Goal: Task Accomplishment & Management: Complete application form

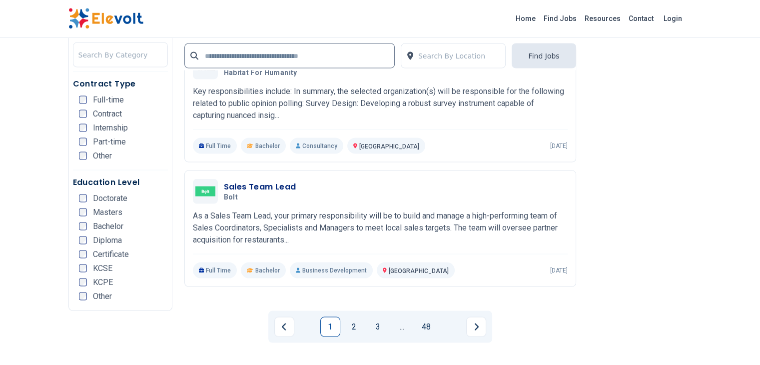
scroll to position [1971, 0]
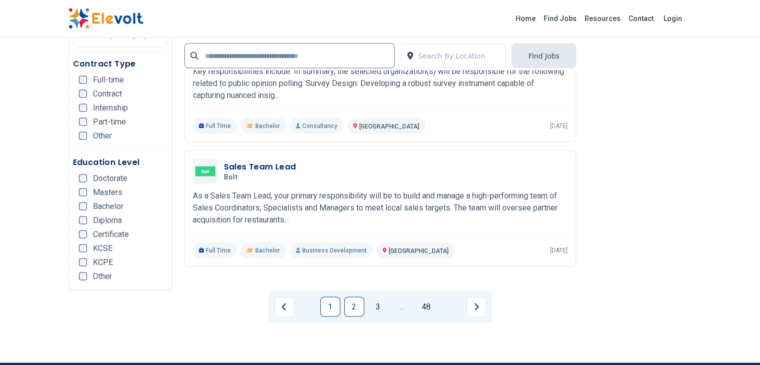
click at [356, 297] on link "2" at bounding box center [354, 307] width 20 height 20
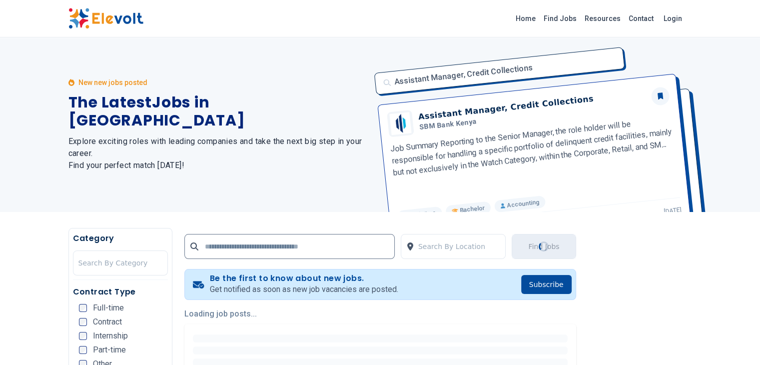
scroll to position [0, 0]
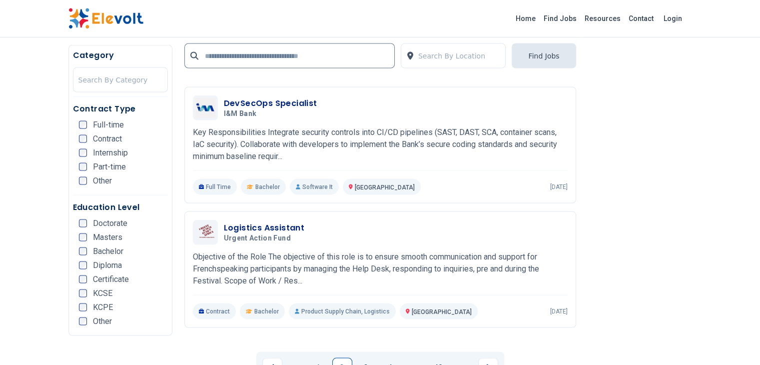
scroll to position [1938, 0]
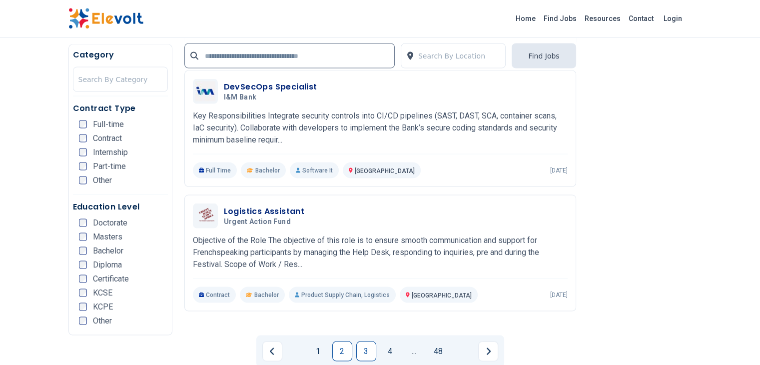
click at [362, 341] on link "3" at bounding box center [366, 351] width 20 height 20
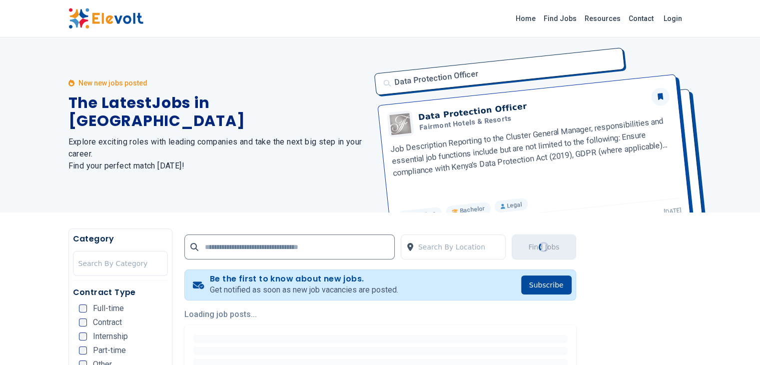
scroll to position [0, 0]
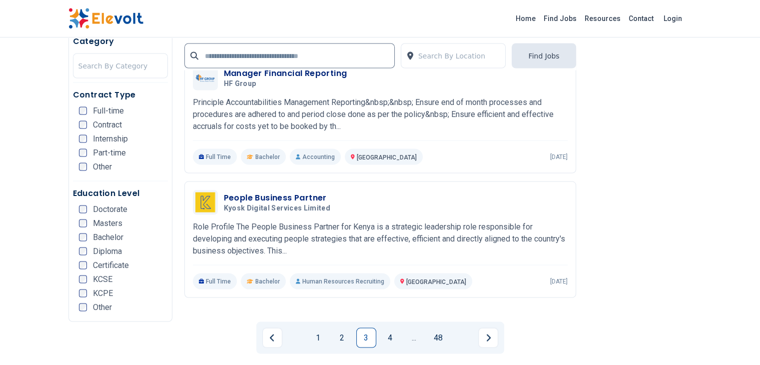
scroll to position [1941, 0]
click at [392, 327] on link "4" at bounding box center [390, 337] width 20 height 20
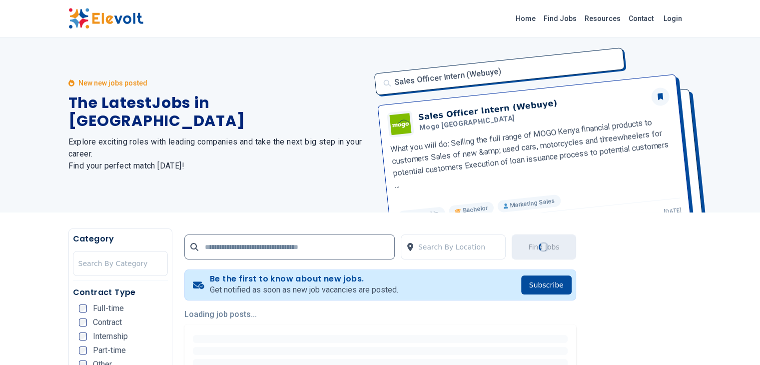
scroll to position [0, 0]
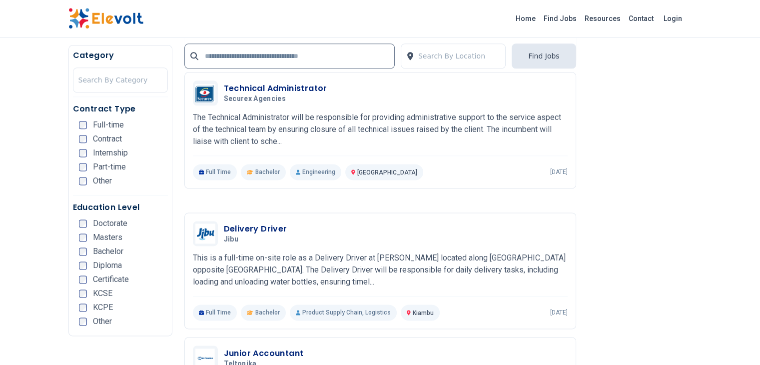
scroll to position [1269, 0]
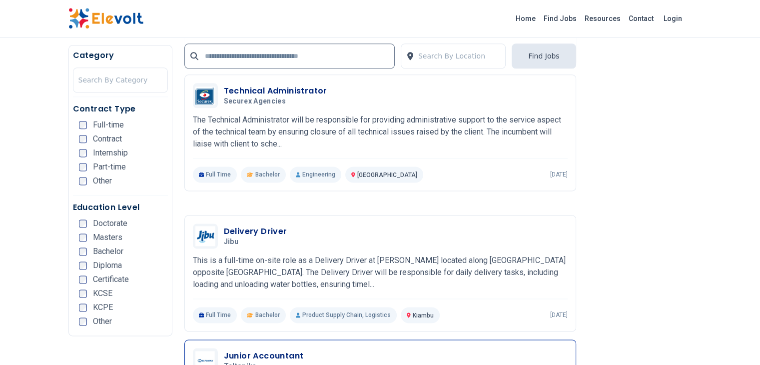
click at [224, 350] on h3 "Junior Accountant" at bounding box center [264, 356] width 80 height 12
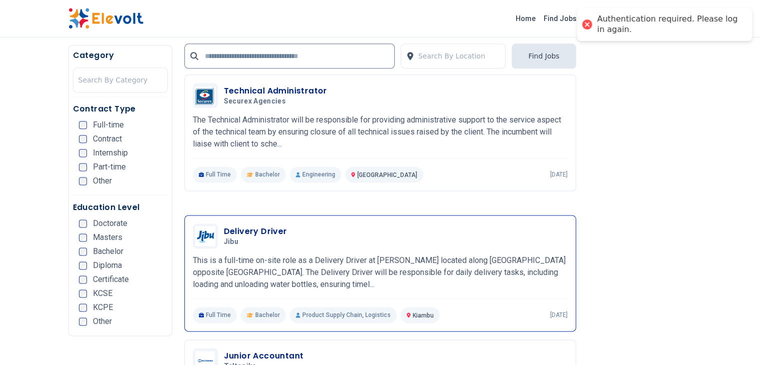
click at [224, 225] on h3 "Delivery Driver" at bounding box center [255, 231] width 63 height 12
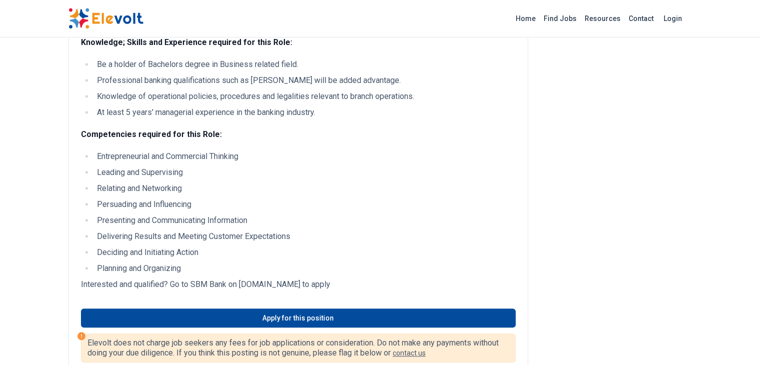
scroll to position [745, 0]
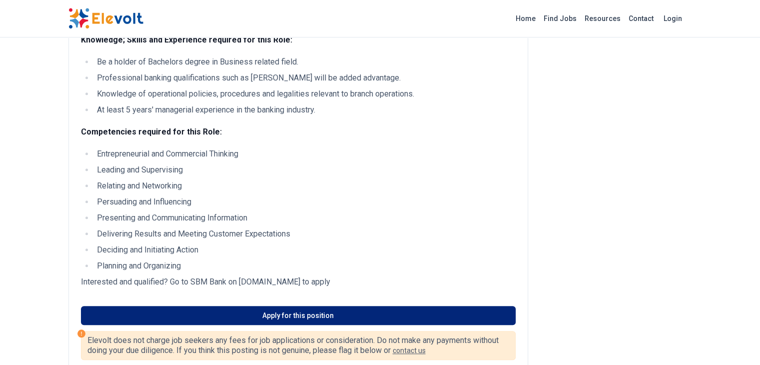
click at [269, 306] on link "Apply for this position" at bounding box center [298, 315] width 435 height 19
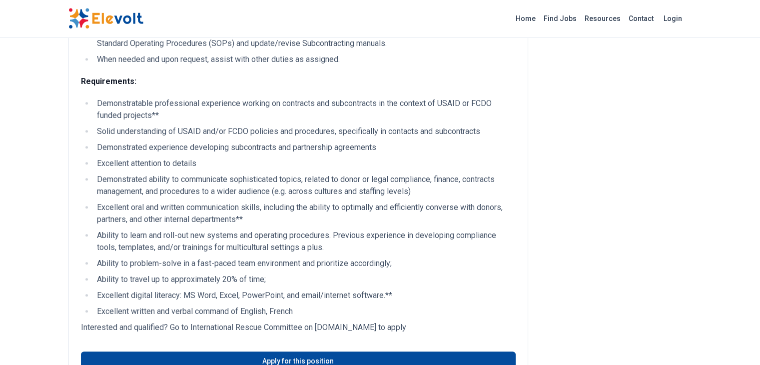
scroll to position [633, 0]
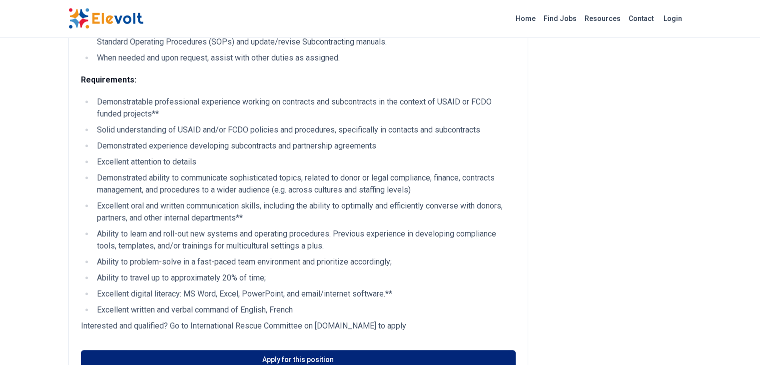
click at [282, 350] on link "Apply for this position" at bounding box center [298, 359] width 435 height 19
